Goal: Transaction & Acquisition: Purchase product/service

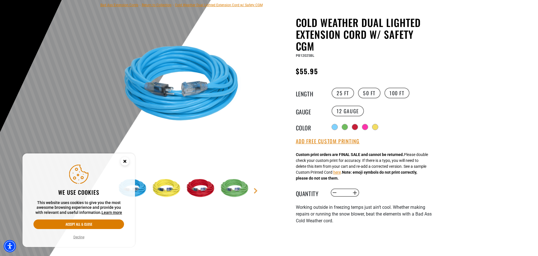
scroll to position [84, 0]
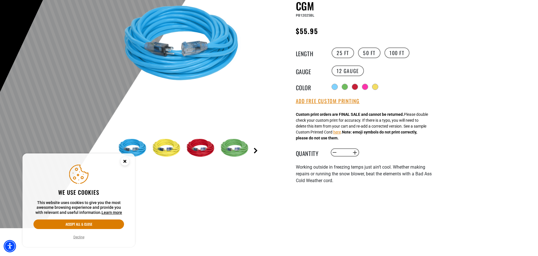
click at [257, 152] on link "Next" at bounding box center [256, 151] width 6 height 6
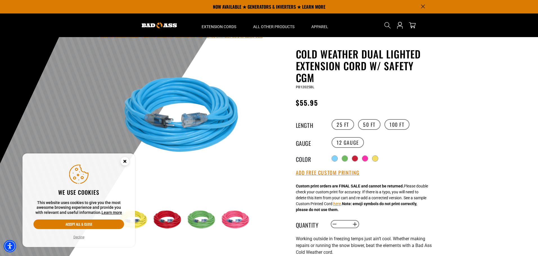
scroll to position [0, 0]
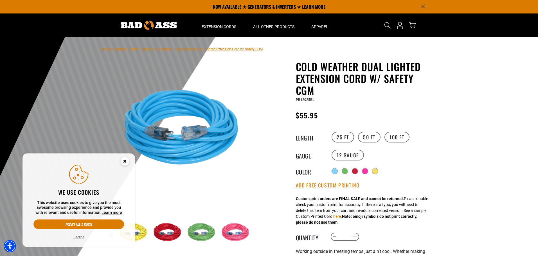
click at [80, 239] on button "Decline" at bounding box center [79, 237] width 14 height 6
click at [81, 237] on button "Decline" at bounding box center [79, 237] width 14 height 6
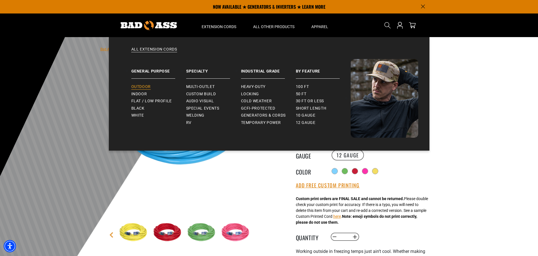
click at [148, 88] on span "Outdoor" at bounding box center [140, 86] width 19 height 5
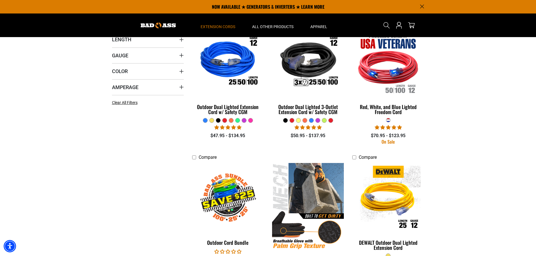
scroll to position [112, 0]
